Goal: Obtain resource: Obtain resource

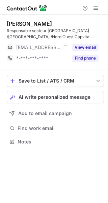
scroll to position [137, 108]
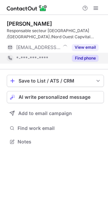
click at [80, 58] on button "Find phone" at bounding box center [85, 58] width 27 height 7
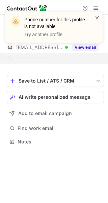
click at [98, 18] on span at bounding box center [97, 17] width 5 height 7
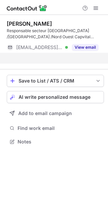
scroll to position [126, 108]
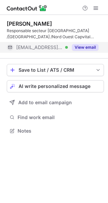
click at [88, 46] on button "View email" at bounding box center [85, 47] width 27 height 7
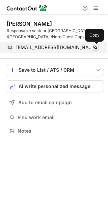
click at [96, 47] on span at bounding box center [95, 47] width 5 height 5
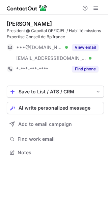
scroll to position [148, 108]
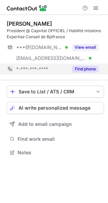
click at [81, 69] on button "Find phone" at bounding box center [85, 69] width 27 height 7
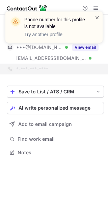
click at [97, 18] on span at bounding box center [97, 17] width 5 height 7
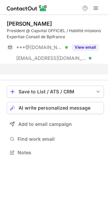
scroll to position [137, 108]
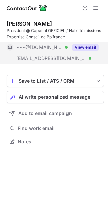
click at [93, 46] on button "View email" at bounding box center [85, 47] width 27 height 7
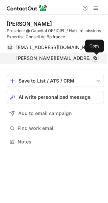
click at [96, 58] on span at bounding box center [95, 57] width 5 height 5
click at [97, 58] on span at bounding box center [95, 57] width 5 height 5
